Goal: Task Accomplishment & Management: Use online tool/utility

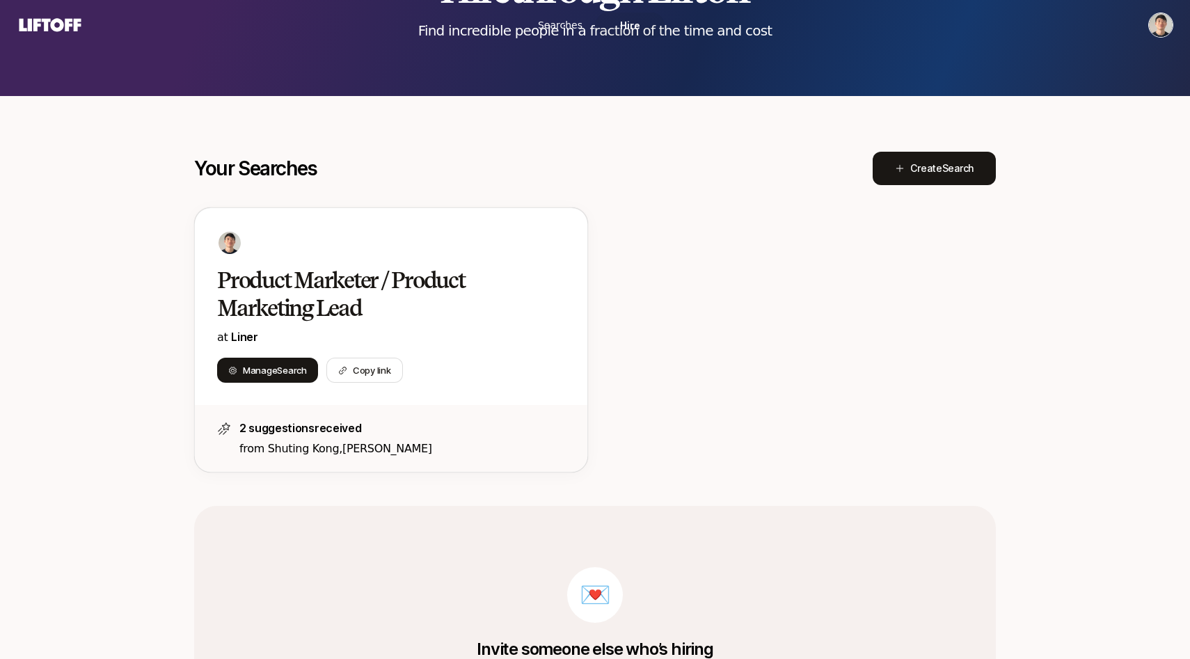
scroll to position [143, 0]
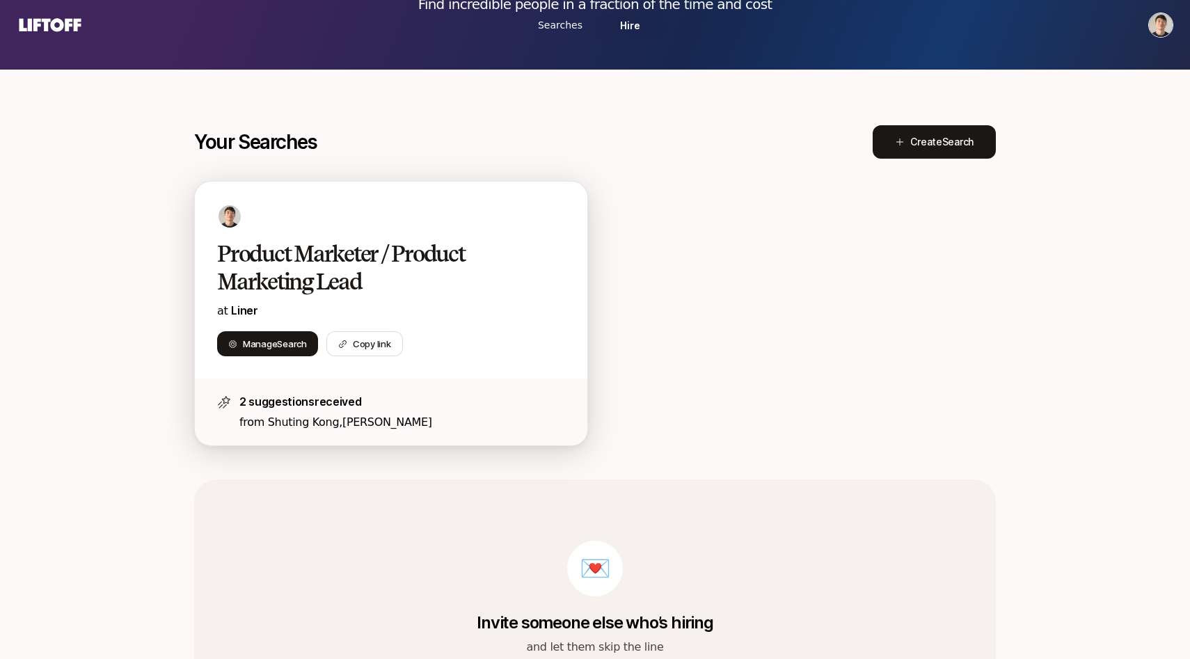
click at [442, 302] on p "at Liner" at bounding box center [391, 310] width 348 height 19
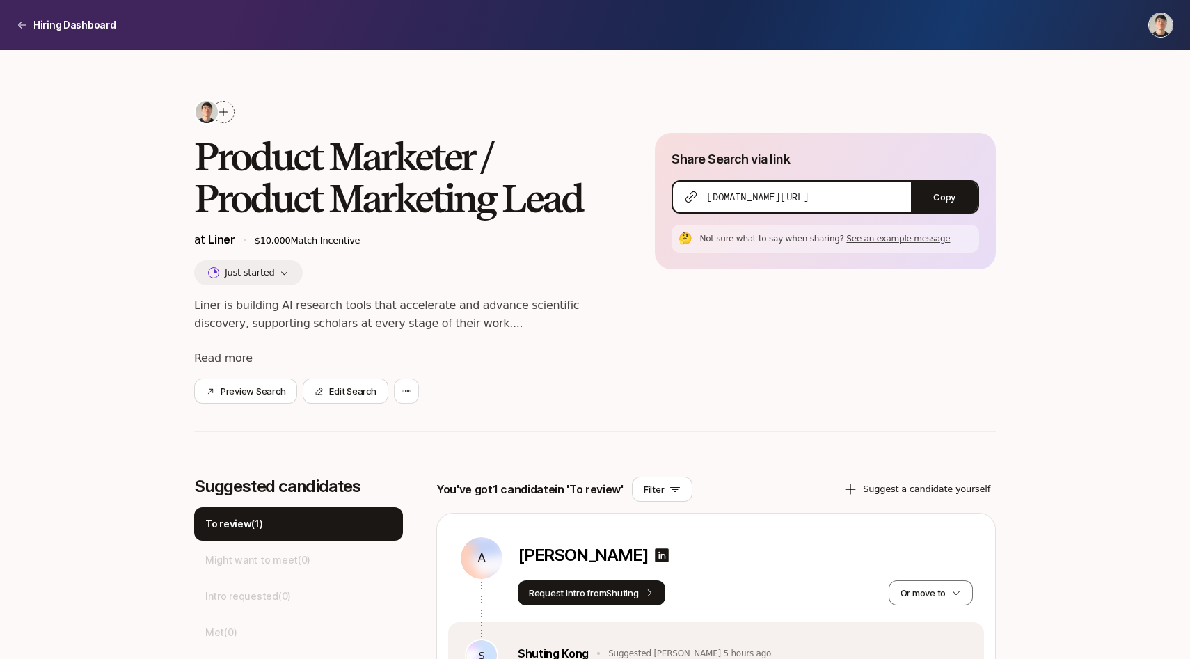
scroll to position [216, 0]
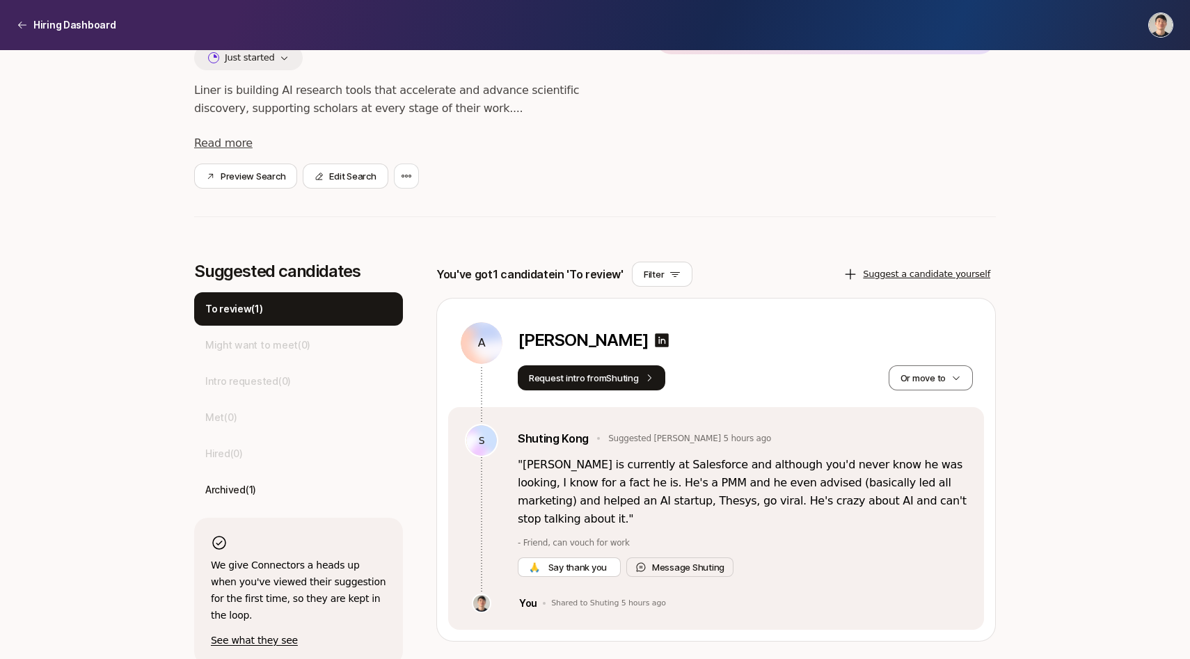
click at [587, 502] on p "" [PERSON_NAME] is currently at Salesforce and although you'd never know he was…" at bounding box center [742, 492] width 449 height 72
click at [584, 498] on p "" [PERSON_NAME] is currently at Salesforce and although you'd never know he was…" at bounding box center [742, 492] width 449 height 72
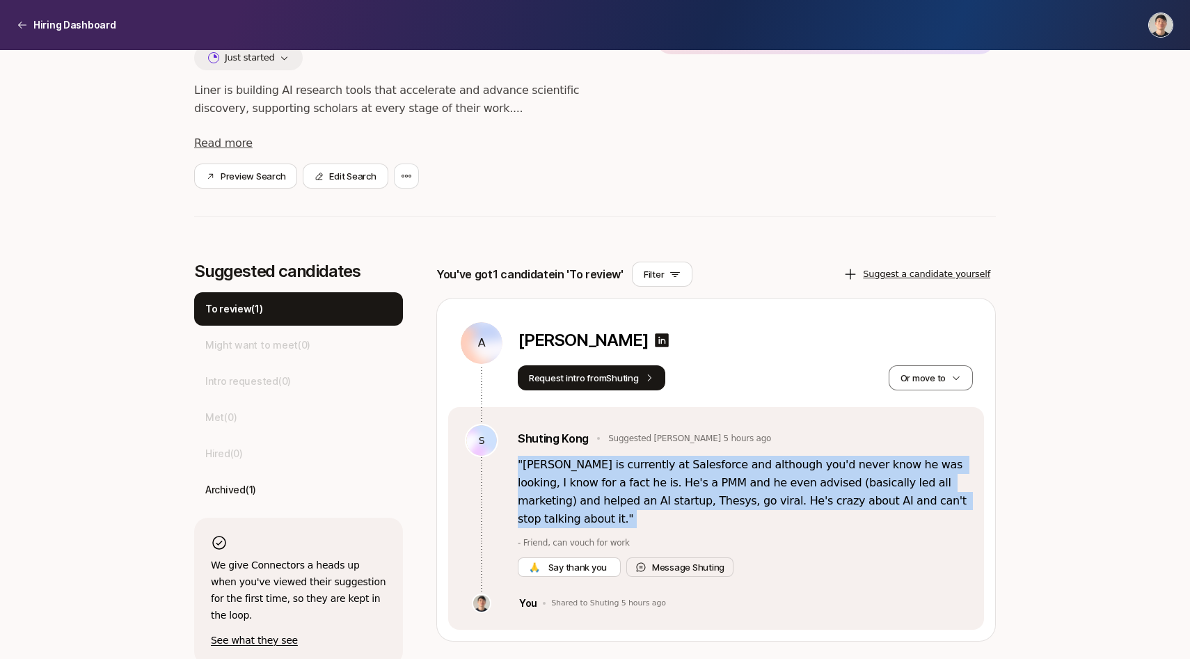
click at [584, 498] on p "" [PERSON_NAME] is currently at Salesforce and although you'd never know he was…" at bounding box center [742, 492] width 449 height 72
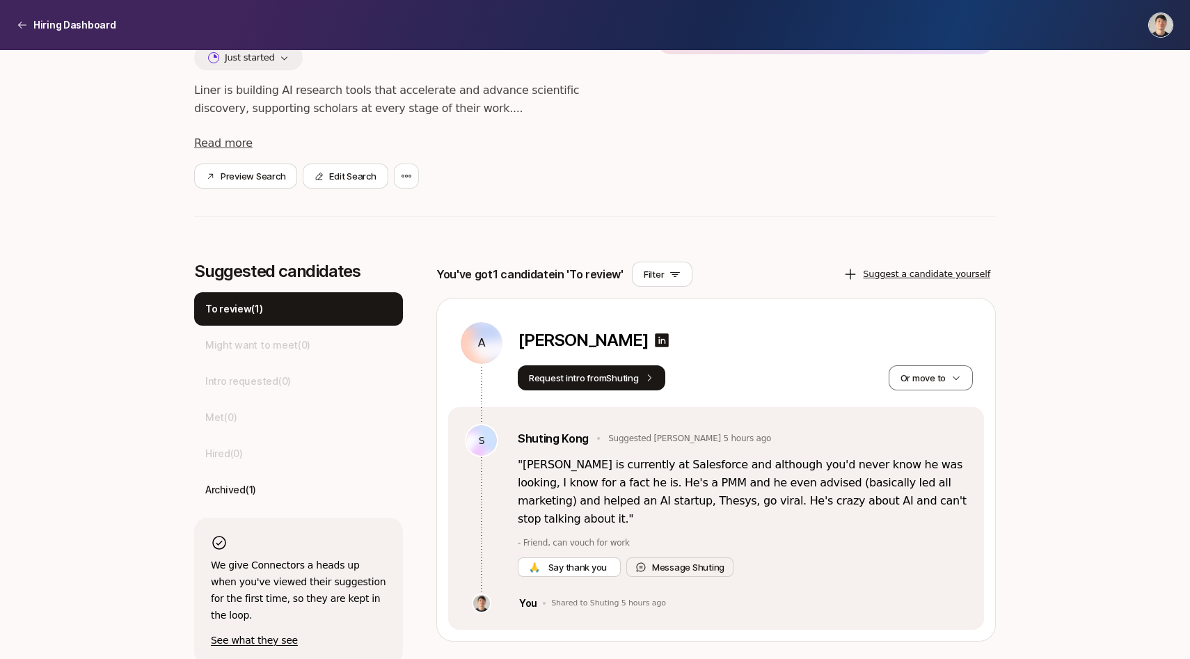
scroll to position [0, 0]
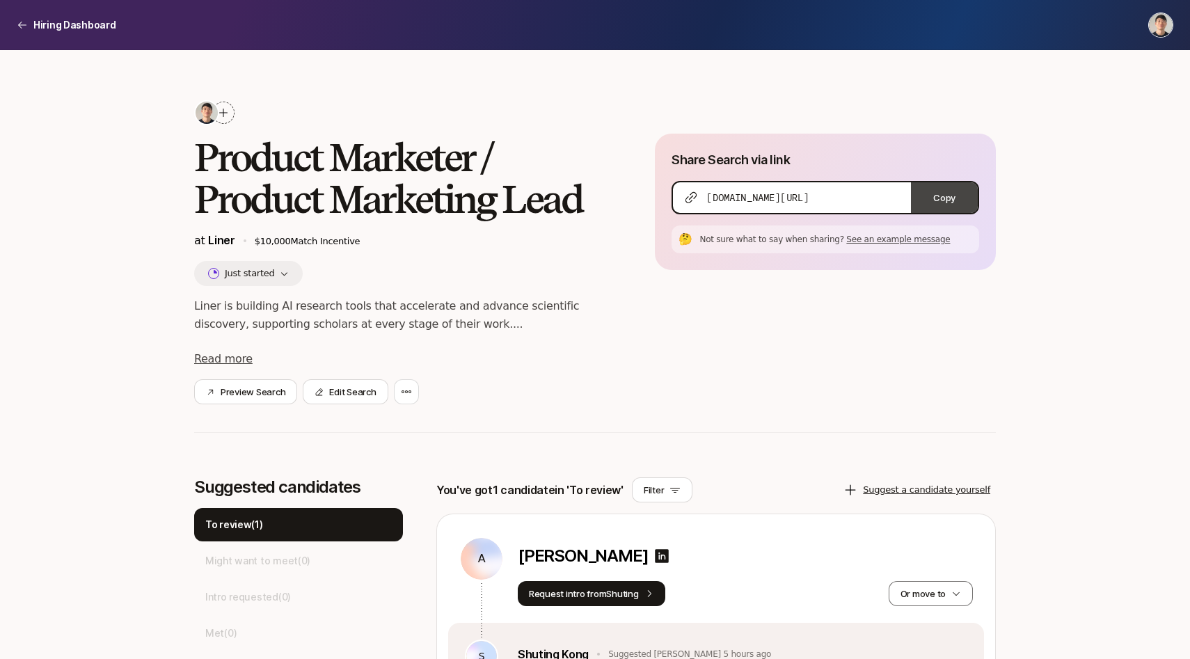
click at [953, 202] on button "Copy" at bounding box center [944, 197] width 67 height 31
